Goal: Transaction & Acquisition: Purchase product/service

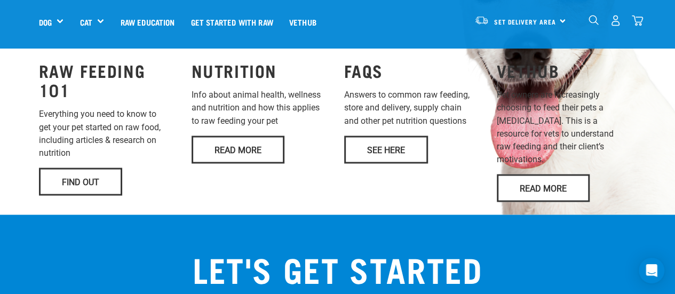
scroll to position [891, 0]
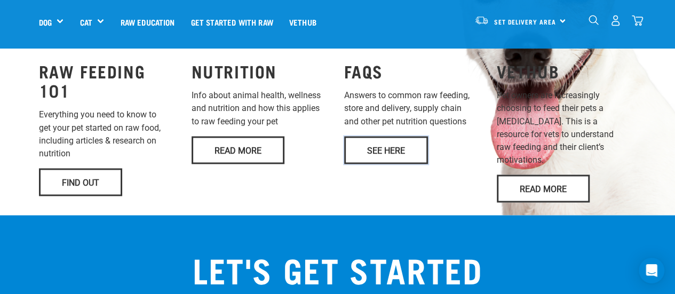
click at [398, 136] on link "See Here" at bounding box center [386, 150] width 84 height 28
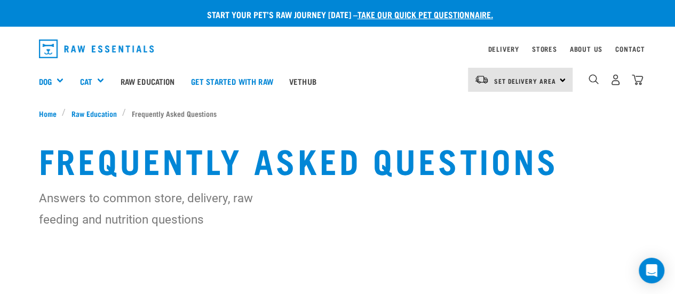
click at [414, 112] on ul "Home Raw Education Frequently Asked Questions" at bounding box center [338, 113] width 598 height 11
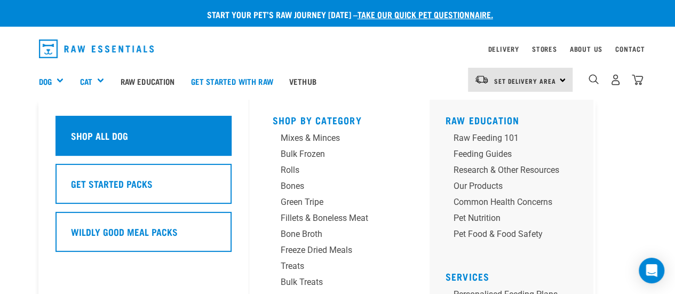
click at [107, 153] on div "Shop All Dog" at bounding box center [144, 136] width 176 height 40
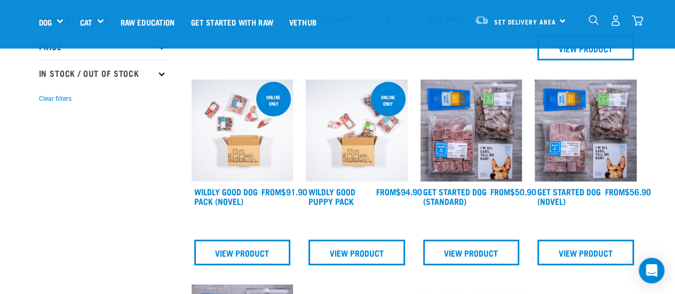
scroll to position [283, 0]
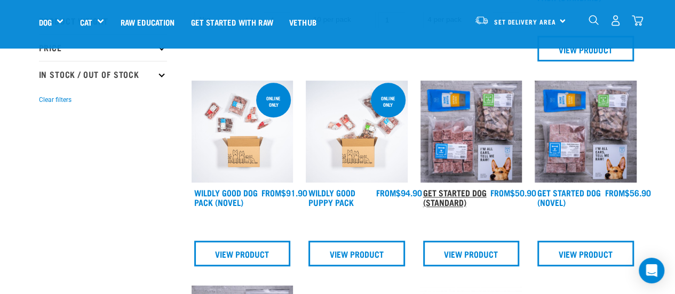
click at [446, 190] on link "Get Started Dog (Standard)" at bounding box center [455, 197] width 64 height 14
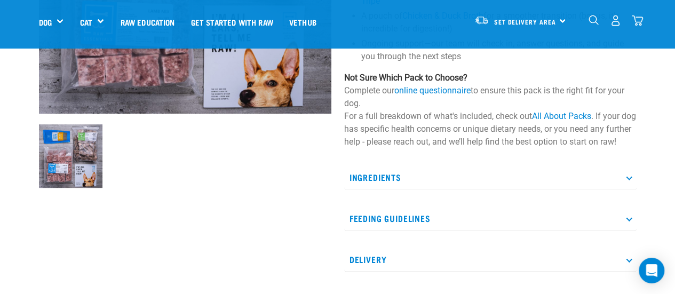
scroll to position [256, 0]
click at [441, 94] on link "online questionnaire" at bounding box center [433, 91] width 76 height 10
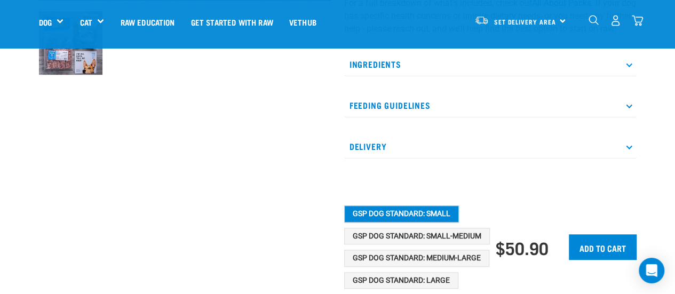
scroll to position [371, 0]
click at [407, 117] on p "Feeding Guidelines" at bounding box center [490, 105] width 293 height 24
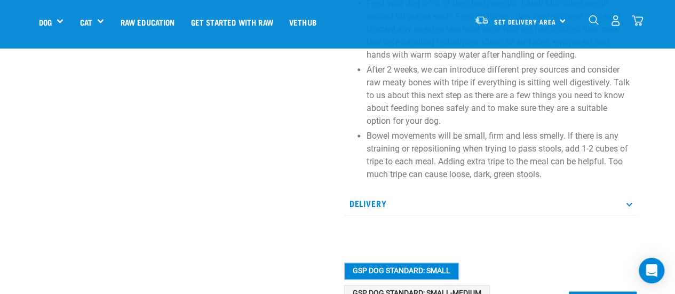
scroll to position [626, 0]
click at [551, 86] on p "After 2 weeks, we can introduce different prey sources and consider raw meaty b…" at bounding box center [499, 95] width 265 height 64
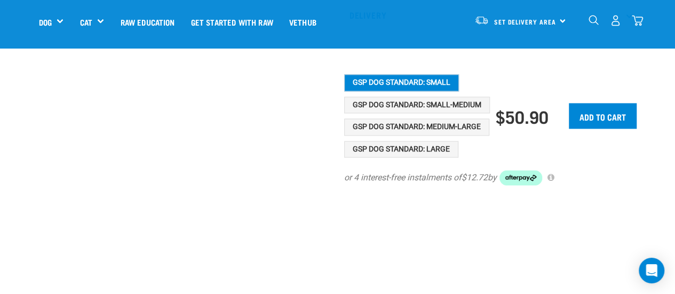
scroll to position [824, 0]
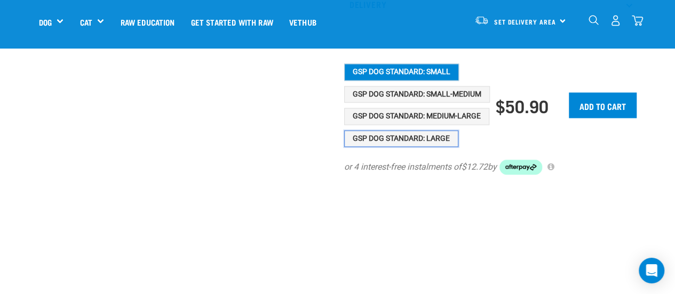
click at [409, 147] on button "GSP Dog Standard: Large" at bounding box center [401, 138] width 114 height 17
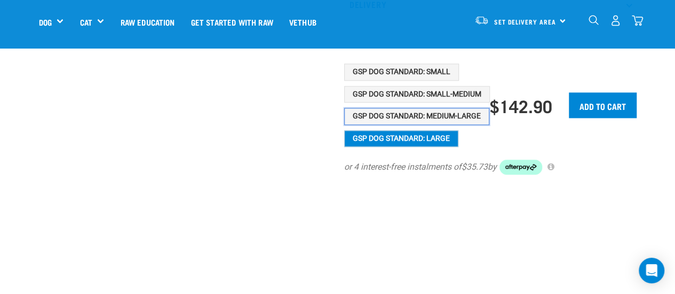
click at [447, 125] on button "GSP Dog Standard: Medium-Large" at bounding box center [416, 116] width 145 height 17
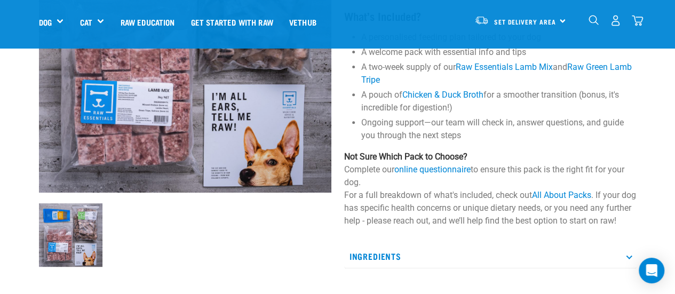
scroll to position [174, 0]
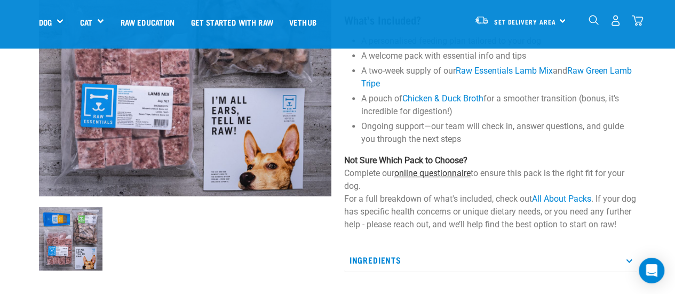
click at [420, 174] on link "online questionnaire" at bounding box center [433, 173] width 76 height 10
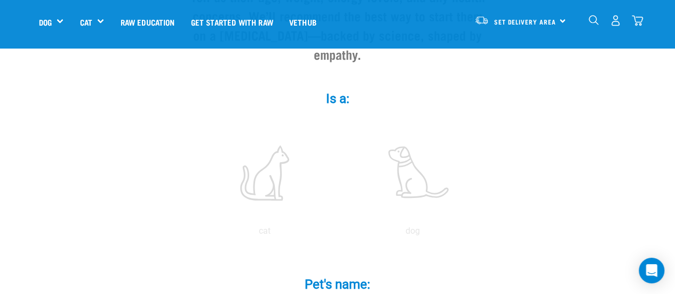
scroll to position [124, 0]
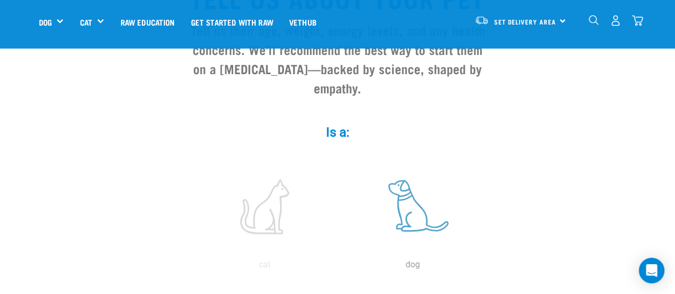
click at [415, 209] on label at bounding box center [413, 206] width 144 height 91
click at [339, 267] on input "radio" at bounding box center [339, 267] width 0 height 0
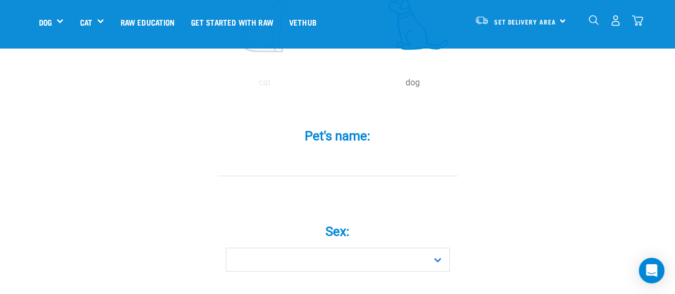
scroll to position [304, 0]
click at [313, 154] on input "Pet's name: *" at bounding box center [338, 166] width 240 height 24
click at [313, 154] on input "M" at bounding box center [338, 166] width 240 height 24
type input "Muffin"
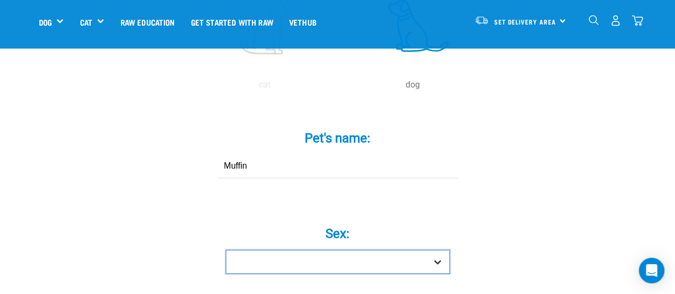
click at [344, 250] on select "Boy Girl" at bounding box center [338, 262] width 224 height 24
select select "girl"
click at [226, 250] on select "Boy Girl" at bounding box center [338, 262] width 224 height 24
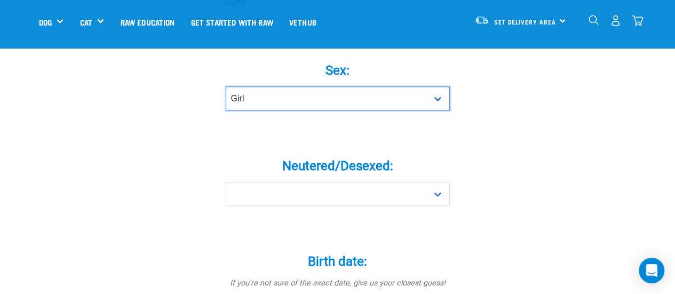
scroll to position [486, 0]
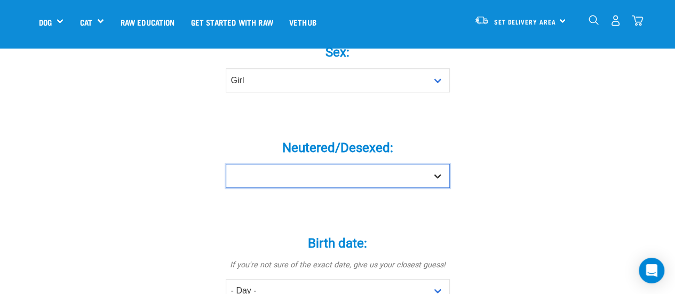
click at [333, 164] on select "Yes No" at bounding box center [338, 176] width 224 height 24
select select "yes"
click at [226, 164] on select "Yes No" at bounding box center [338, 176] width 224 height 24
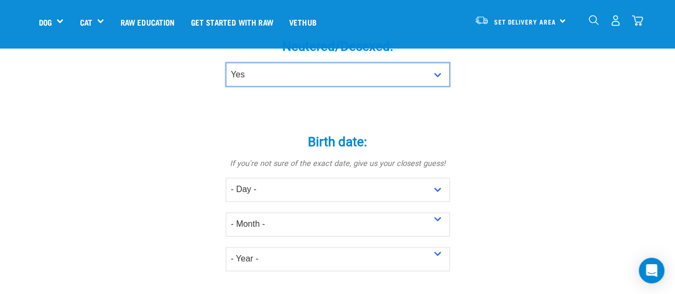
scroll to position [594, 0]
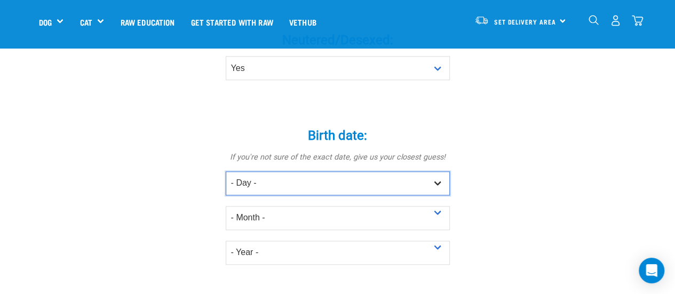
click at [381, 171] on select "- Day - 1 2 3 4 5 6 7 8 9 10 11 12 13 14 15 16 17 18 19 20 21 22 23 24 25 26 27" at bounding box center [338, 183] width 224 height 24
select select "1"
click at [226, 171] on select "- Day - 1 2 3 4 5 6 7 8 9 10 11 12 13 14 15 16 17 18 19 20 21 22 23 24 25 26 27" at bounding box center [338, 183] width 224 height 24
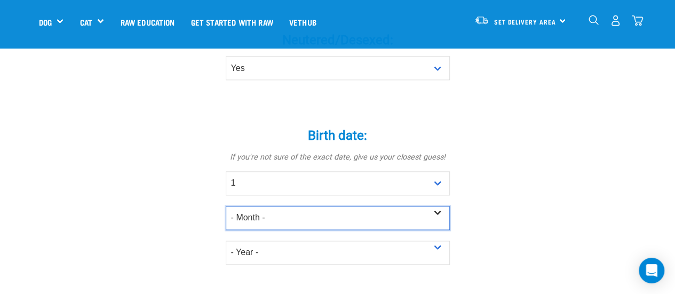
click at [337, 206] on select "- Month - January February March April May June July August September October N…" at bounding box center [338, 218] width 224 height 24
select select "February"
click at [226, 206] on select "- Month - January February March April May June July August September October N…" at bounding box center [338, 218] width 224 height 24
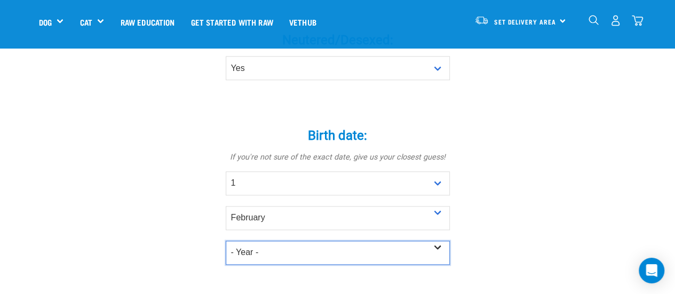
click at [301, 241] on select "- Year - 2025 2024 2023 2022 2021 2020 2019 2018 2017 2016 2015 2014 2013 2012" at bounding box center [338, 253] width 224 height 24
select select "2012"
click at [226, 241] on select "- Year - 2025 2024 2023 2022 2021 2020 2019 2018 2017 2016 2015 2014 2013 2012" at bounding box center [338, 253] width 224 height 24
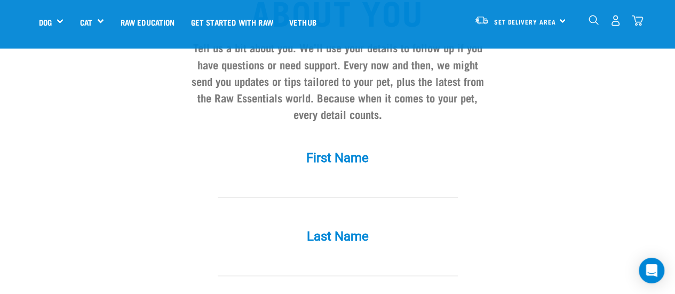
scroll to position [954, 0]
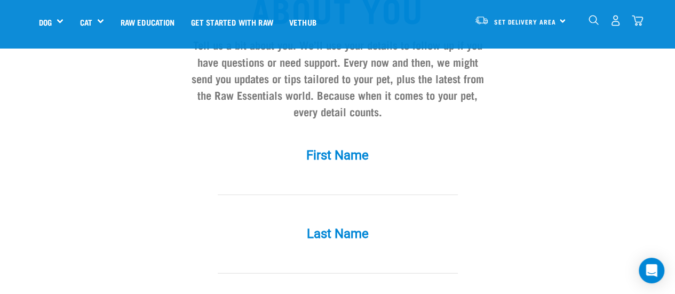
click at [349, 174] on input "First Name *" at bounding box center [338, 183] width 240 height 24
type input "MIke"
type input "sAXON"
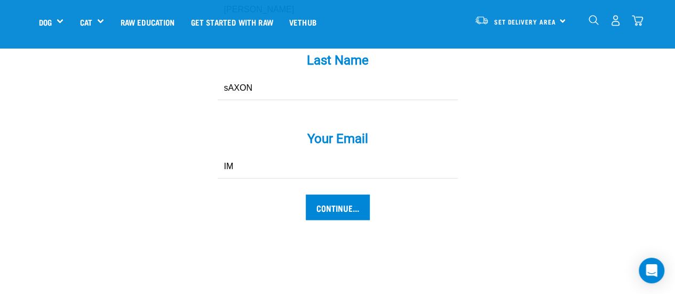
type input "I"
type input "michael.w.saxon@gmail.com"
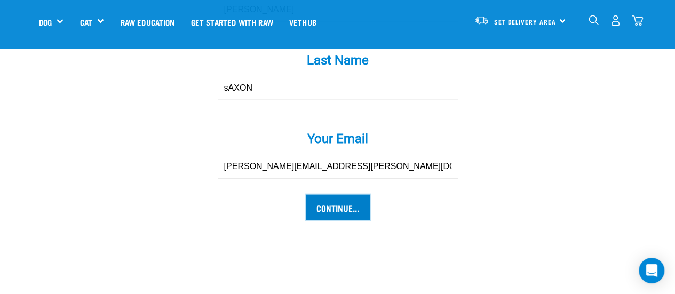
click at [338, 195] on input "Continue..." at bounding box center [338, 208] width 64 height 26
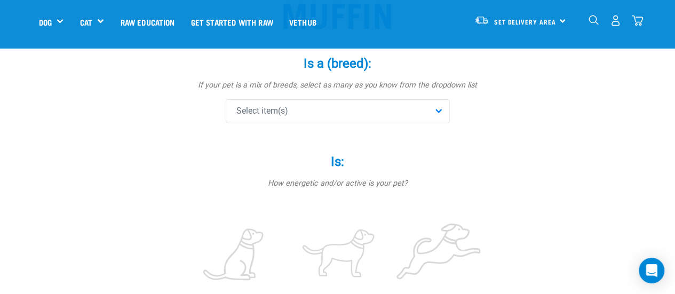
scroll to position [111, 0]
click at [349, 116] on div "Select item(s)" at bounding box center [338, 113] width 224 height 24
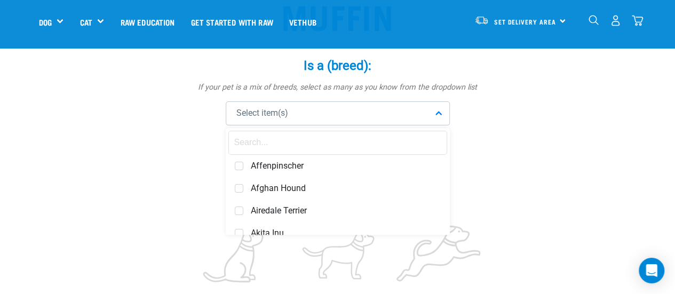
click at [350, 146] on input "text" at bounding box center [338, 143] width 219 height 24
type input "p"
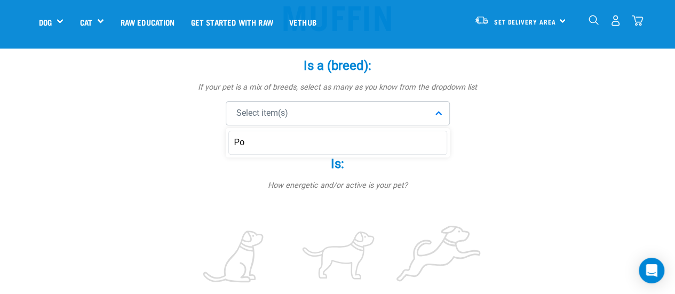
type input "P"
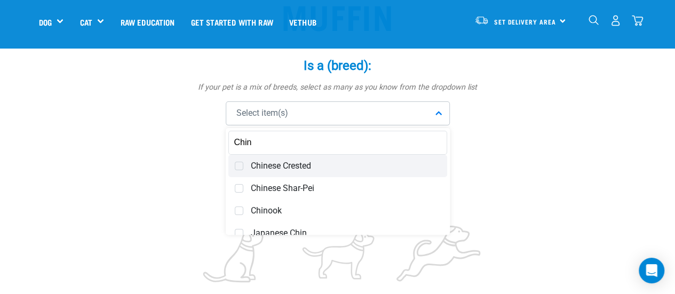
type input "Chin"
click at [320, 170] on span "Chinese Crested" at bounding box center [346, 166] width 190 height 11
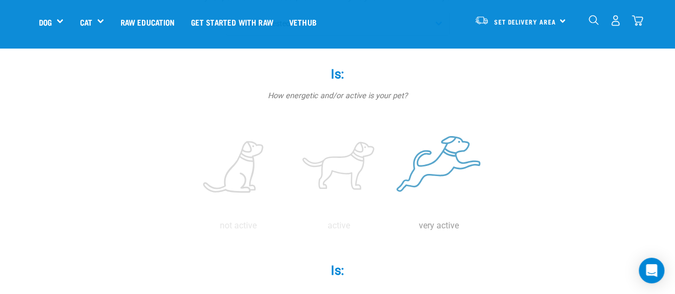
scroll to position [201, 0]
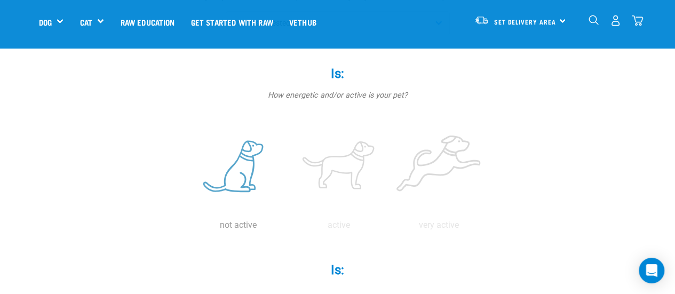
click at [248, 178] on label at bounding box center [239, 167] width 96 height 91
click at [188, 228] on input "radio" at bounding box center [188, 228] width 0 height 0
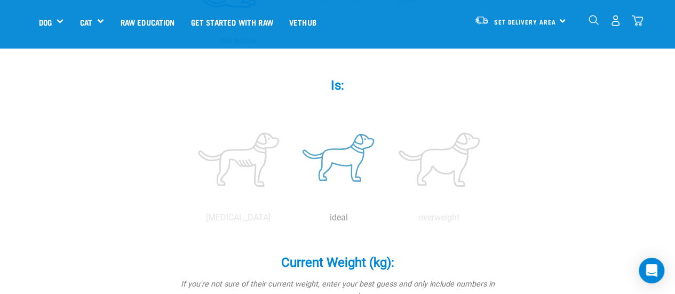
scroll to position [387, 0]
click at [337, 170] on label at bounding box center [339, 159] width 96 height 91
click at [289, 220] on input "radio" at bounding box center [289, 220] width 0 height 0
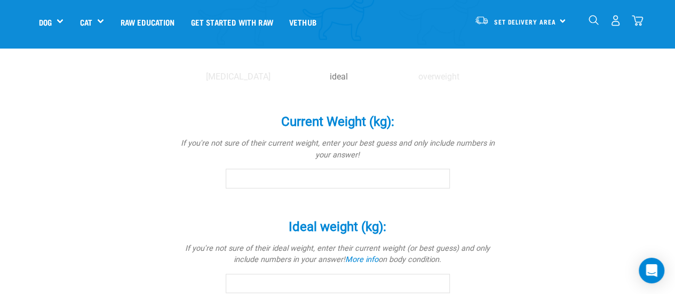
scroll to position [542, 0]
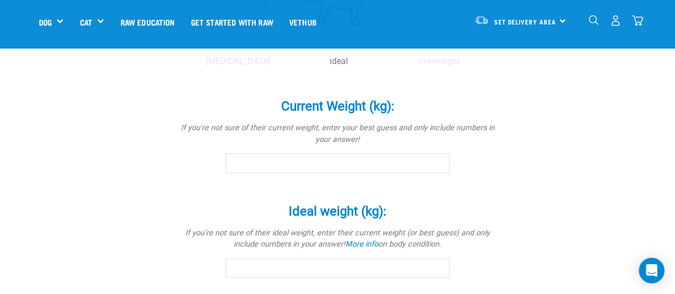
click at [356, 164] on input "Current Weight (kg): *" at bounding box center [338, 162] width 224 height 19
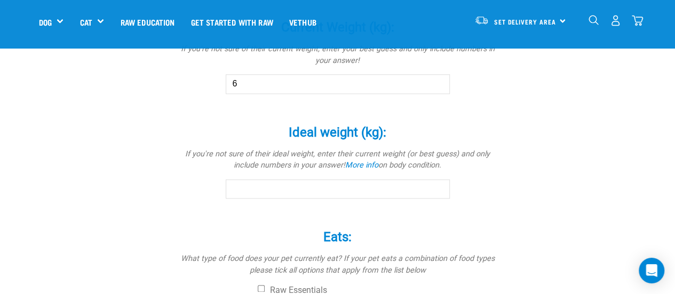
scroll to position [621, 0]
type input "6"
click at [355, 198] on input "Ideal weight (kg): *" at bounding box center [338, 189] width 224 height 19
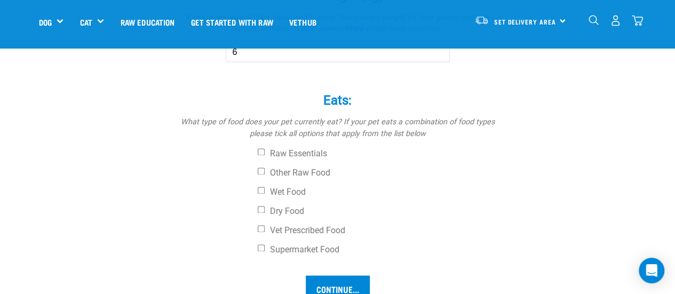
scroll to position [761, 0]
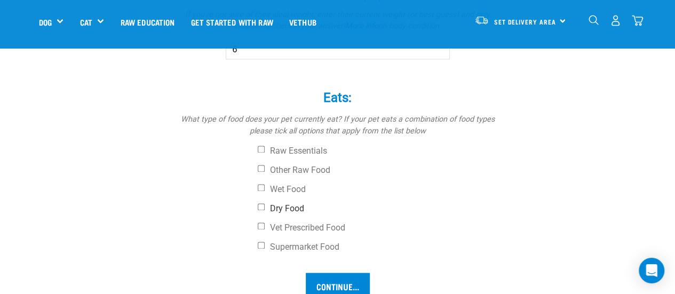
type input "6"
click at [261, 204] on input "Dry Food" at bounding box center [261, 206] width 7 height 7
checkbox input "true"
click at [346, 273] on input "Continue..." at bounding box center [338, 286] width 64 height 26
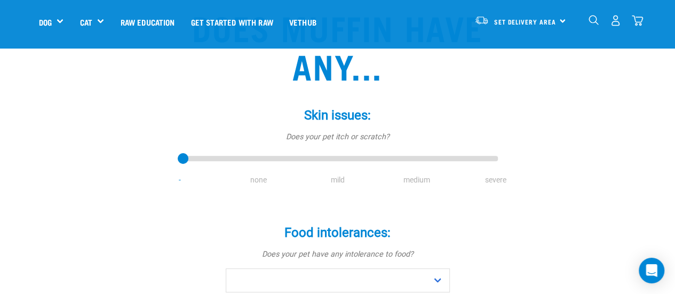
scroll to position [100, 0]
click at [415, 164] on input "range" at bounding box center [338, 158] width 320 height 15
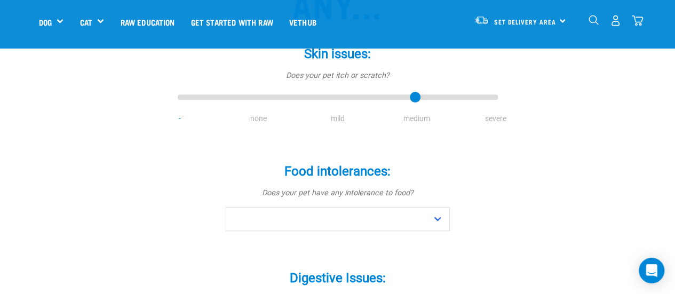
scroll to position [168, 0]
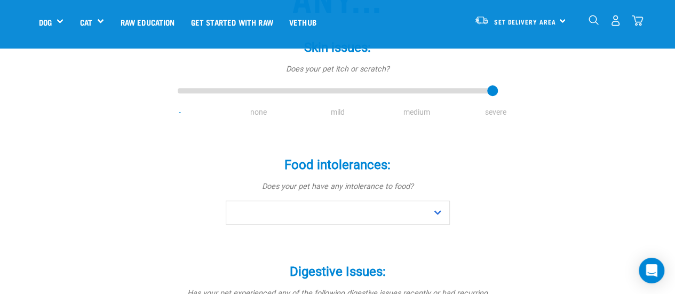
type input "4"
click at [490, 94] on input "range" at bounding box center [338, 91] width 320 height 15
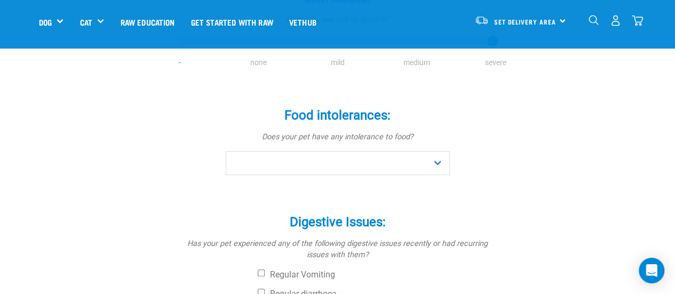
scroll to position [218, 0]
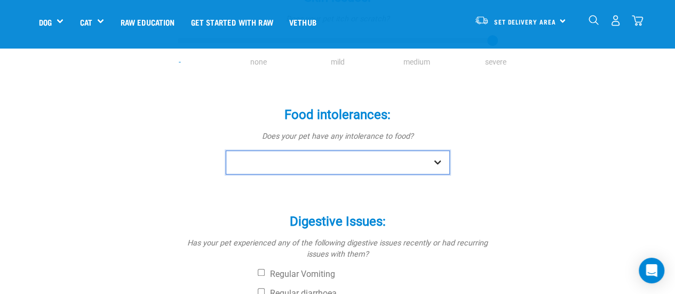
click at [352, 155] on select "No Yes" at bounding box center [338, 163] width 224 height 24
select select "yes"
click at [226, 151] on select "No Yes" at bounding box center [338, 163] width 224 height 24
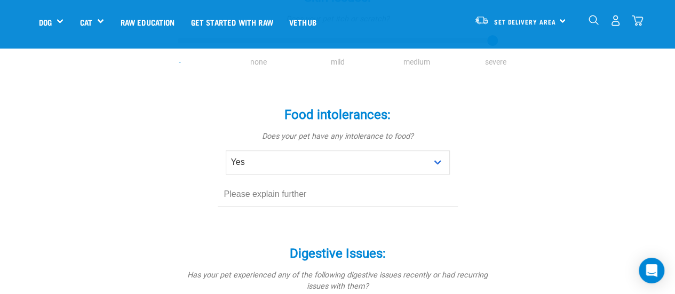
click at [312, 197] on input "text" at bounding box center [338, 195] width 240 height 24
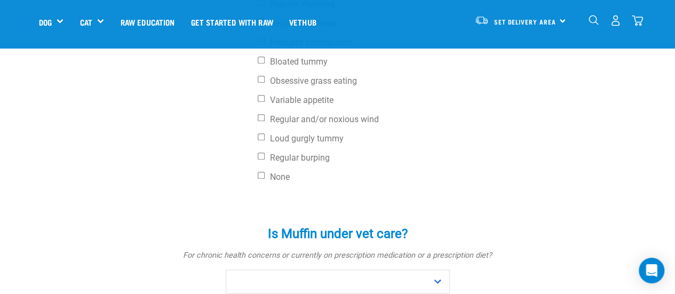
scroll to position [521, 0]
type input "Smelly when eating grain foods"
click at [279, 172] on label "None" at bounding box center [378, 176] width 240 height 11
click at [265, 172] on input "None" at bounding box center [261, 174] width 7 height 7
checkbox input "true"
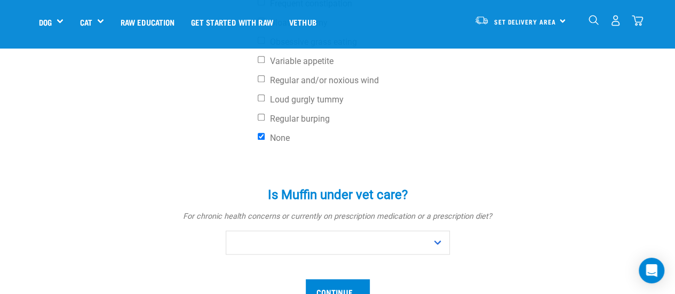
scroll to position [558, 0]
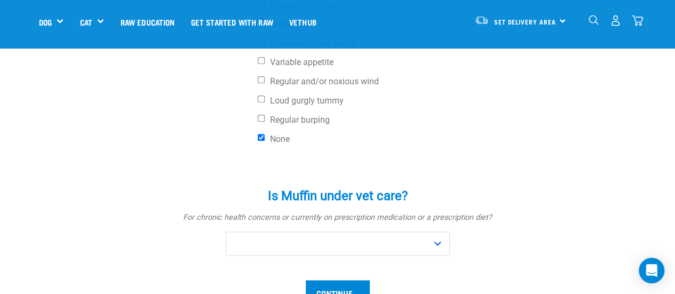
click at [261, 53] on div "Digestive Issues: * Has your pet experienced any of the following digestive iss…" at bounding box center [338, 20] width 320 height 258
click at [261, 58] on input "Variable appetite" at bounding box center [261, 60] width 7 height 7
click at [262, 61] on input "Variable appetite" at bounding box center [261, 60] width 7 height 7
click at [262, 58] on input "Variable appetite" at bounding box center [261, 60] width 7 height 7
checkbox input "false"
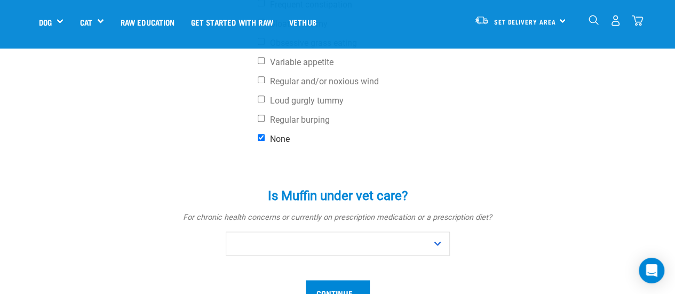
click at [264, 140] on label "None" at bounding box center [378, 139] width 240 height 11
click at [264, 140] on input "None" at bounding box center [261, 137] width 7 height 7
checkbox input "false"
click at [265, 61] on label "Variable appetite" at bounding box center [378, 62] width 240 height 11
click at [265, 61] on input "Variable appetite" at bounding box center [261, 60] width 7 height 7
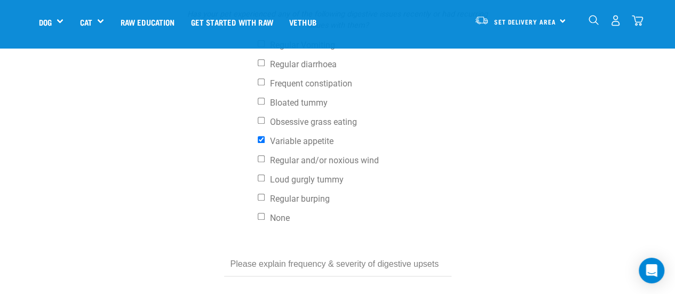
scroll to position [479, 0]
click at [264, 137] on input "Variable appetite" at bounding box center [261, 139] width 7 height 7
checkbox input "false"
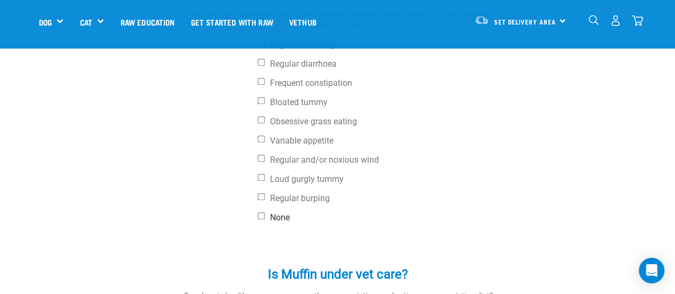
click at [259, 217] on input "None" at bounding box center [261, 215] width 7 height 7
checkbox input "true"
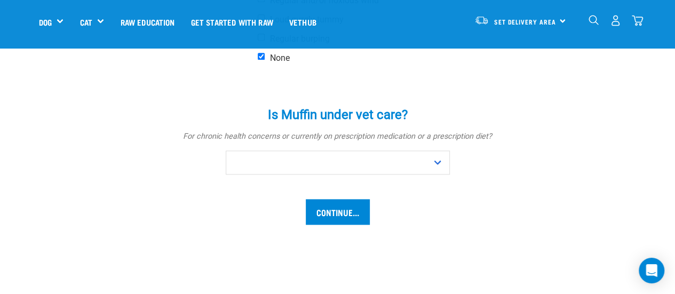
scroll to position [640, 0]
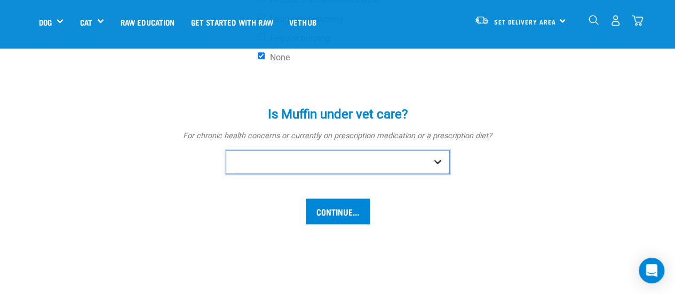
click at [326, 169] on select "No Yes" at bounding box center [338, 162] width 224 height 24
select select "no"
click at [226, 150] on select "No Yes" at bounding box center [338, 162] width 224 height 24
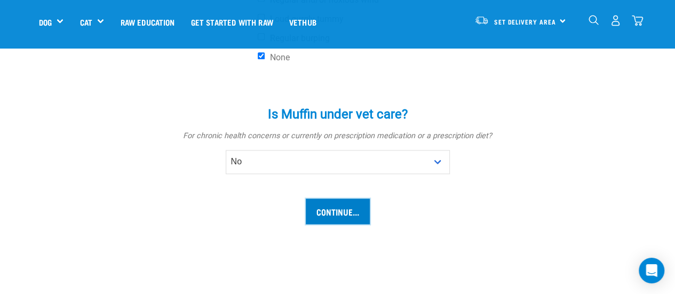
click at [330, 216] on input "Continue..." at bounding box center [338, 212] width 64 height 26
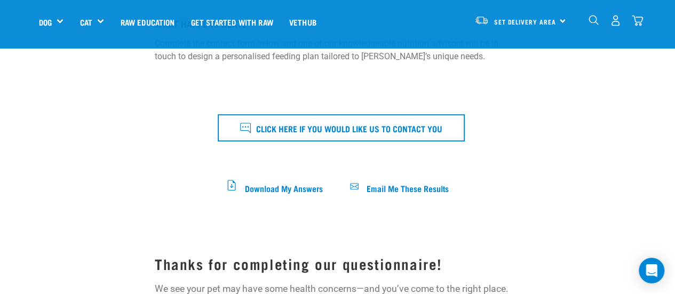
scroll to position [347, 0]
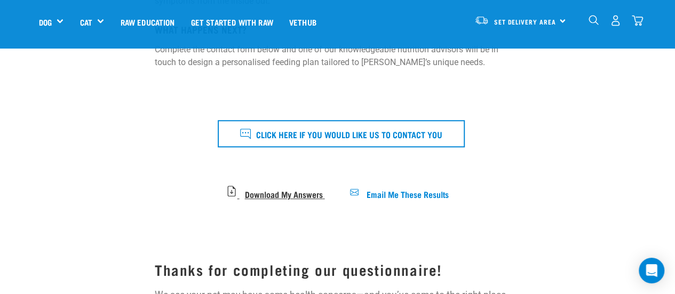
click at [282, 191] on span "Download My Answers" at bounding box center [284, 194] width 78 height 6
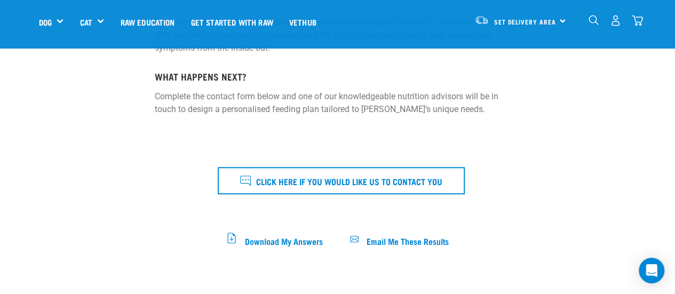
scroll to position [255, 0]
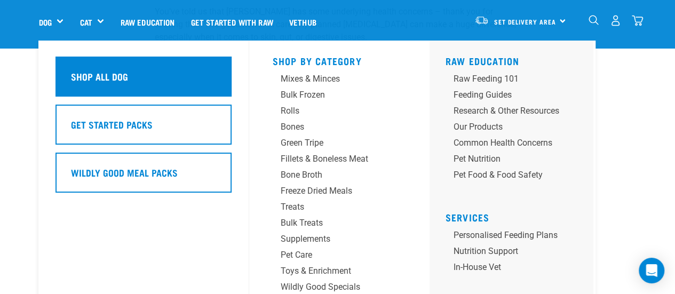
click at [97, 93] on div "Shop All Dog" at bounding box center [144, 77] width 176 height 40
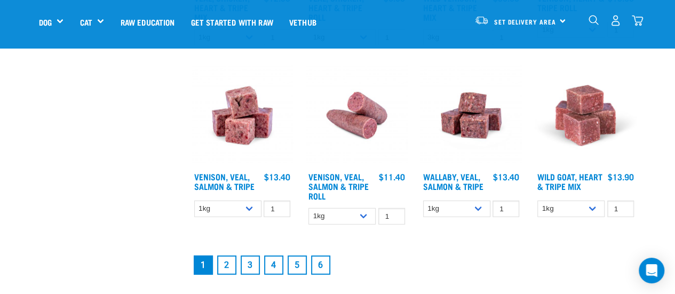
scroll to position [1401, 0]
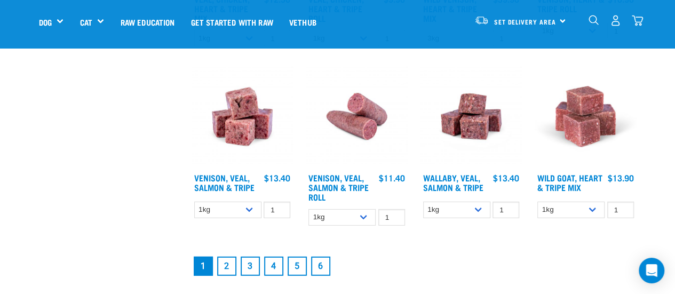
click at [220, 262] on link "2" at bounding box center [226, 266] width 19 height 19
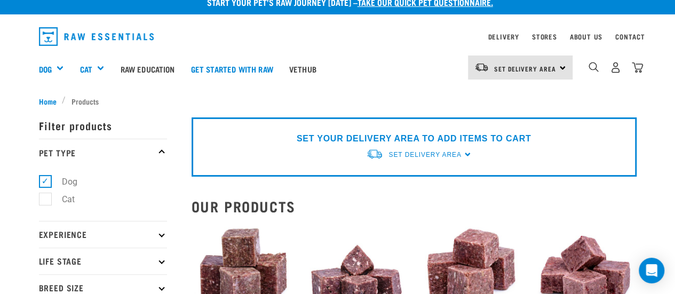
scroll to position [12, 0]
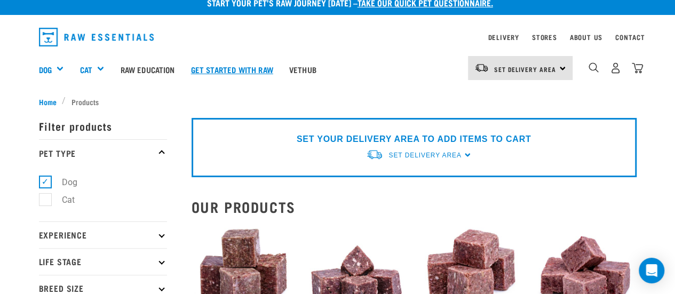
click at [226, 75] on link "Get started with Raw" at bounding box center [232, 69] width 98 height 43
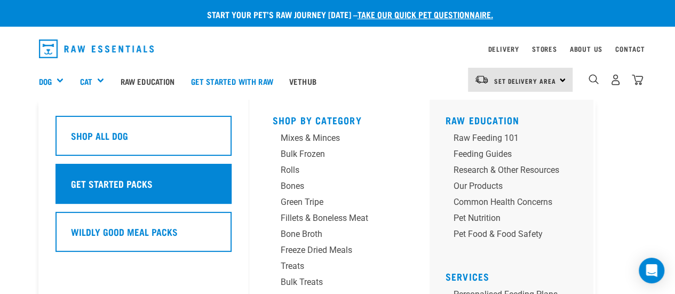
click at [137, 187] on h5 "Get Started Packs" at bounding box center [112, 184] width 82 height 14
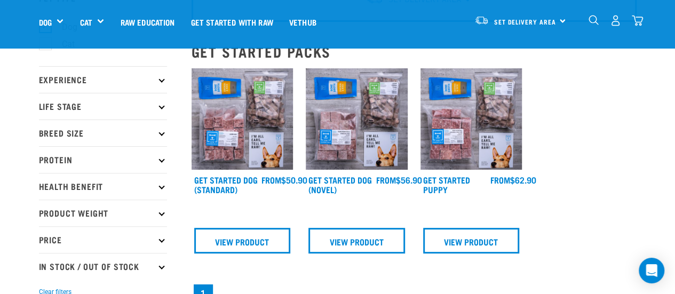
scroll to position [91, 0]
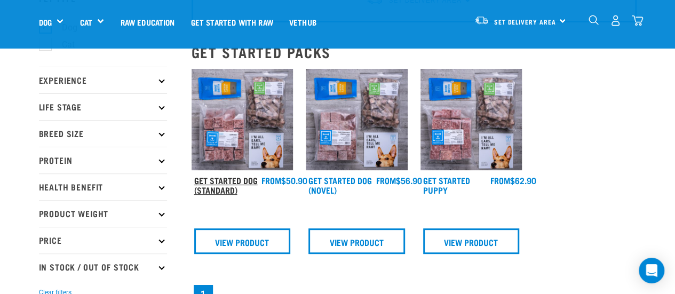
click at [204, 183] on link "Get Started Dog (Standard)" at bounding box center [226, 185] width 64 height 14
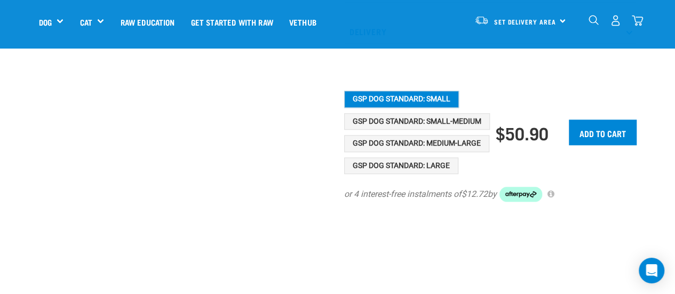
scroll to position [483, 0]
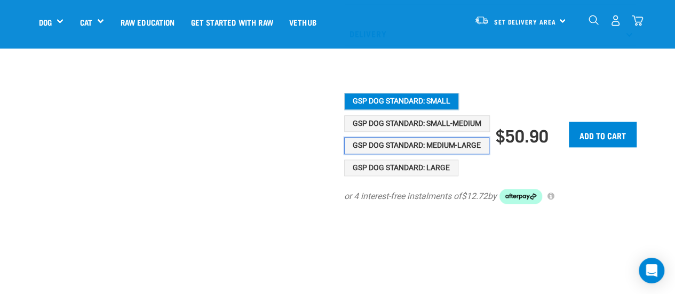
click at [415, 154] on button "GSP Dog Standard: Medium-Large" at bounding box center [416, 145] width 145 height 17
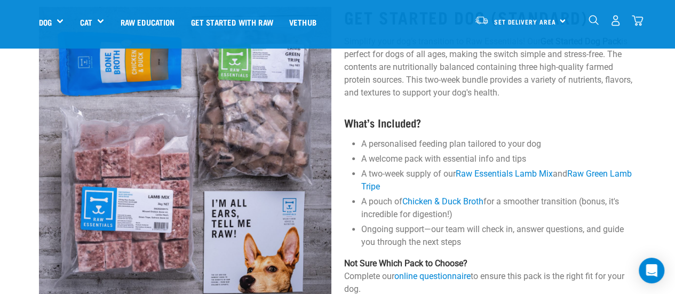
scroll to position [72, 0]
